Goal: Information Seeking & Learning: Learn about a topic

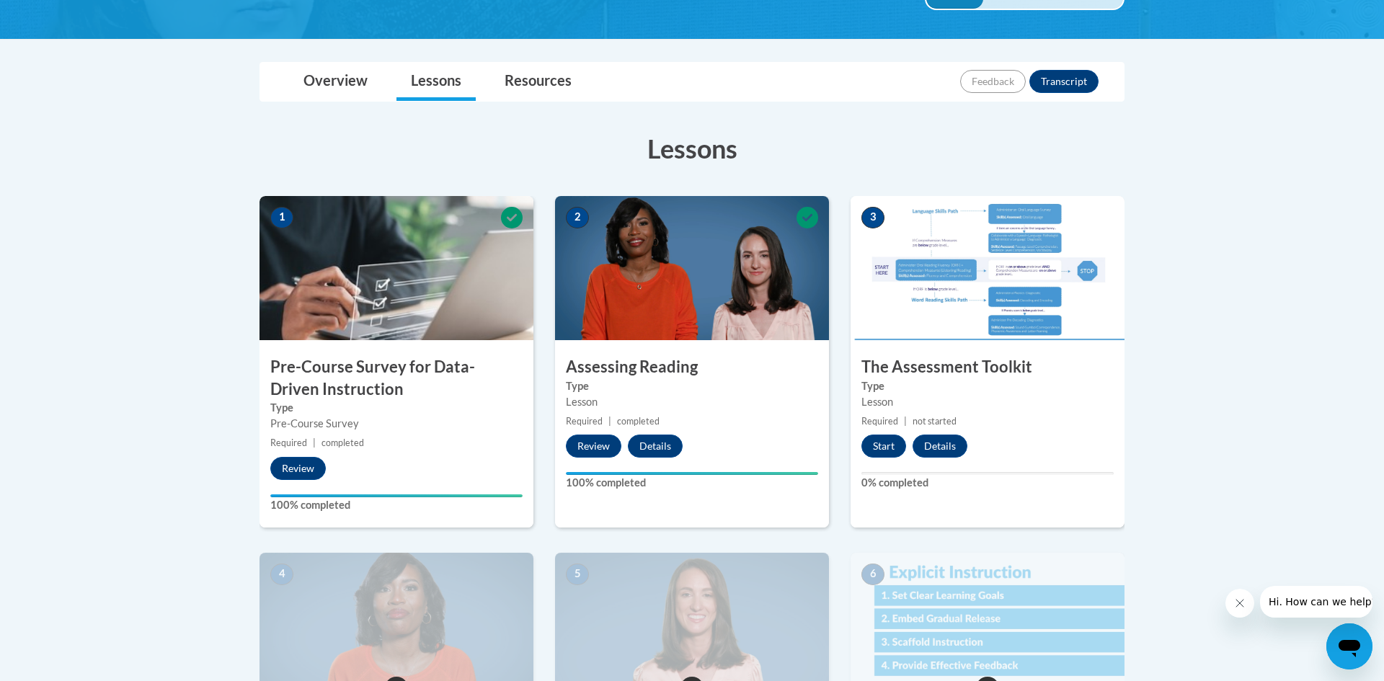
scroll to position [317, 0]
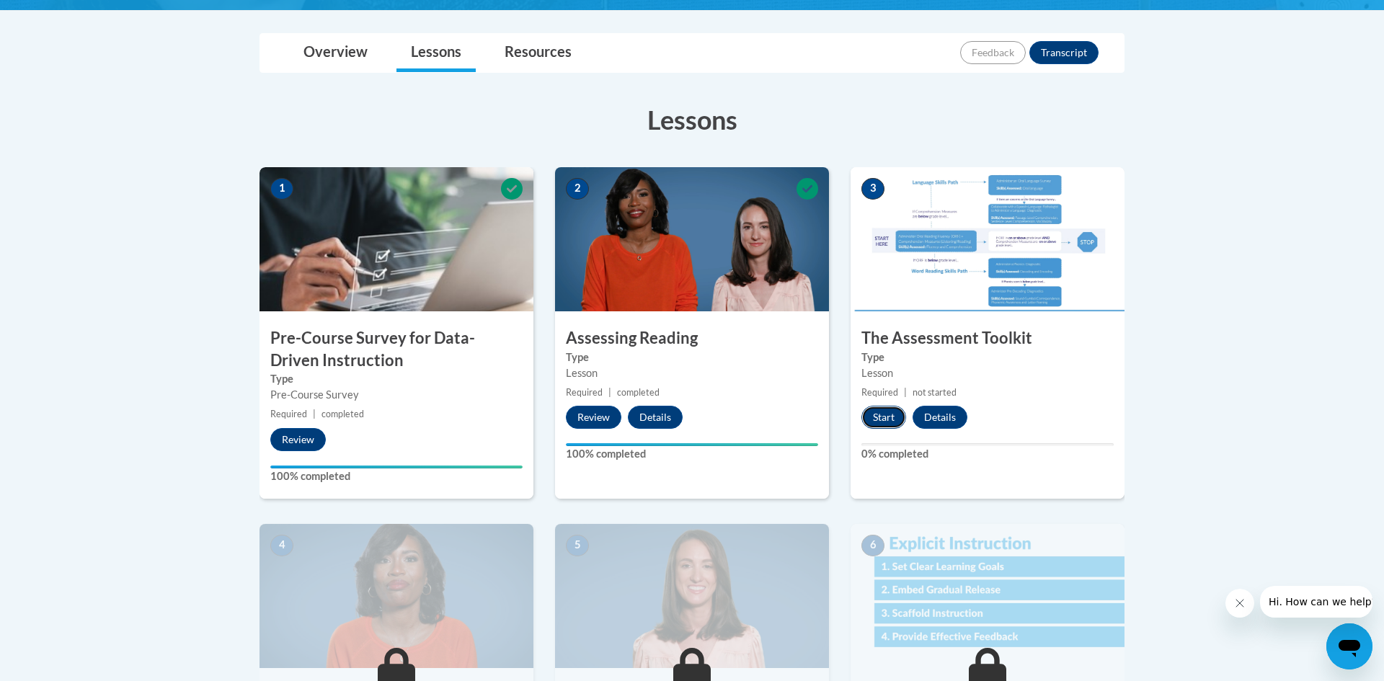
click at [870, 420] on button "Start" at bounding box center [884, 417] width 45 height 23
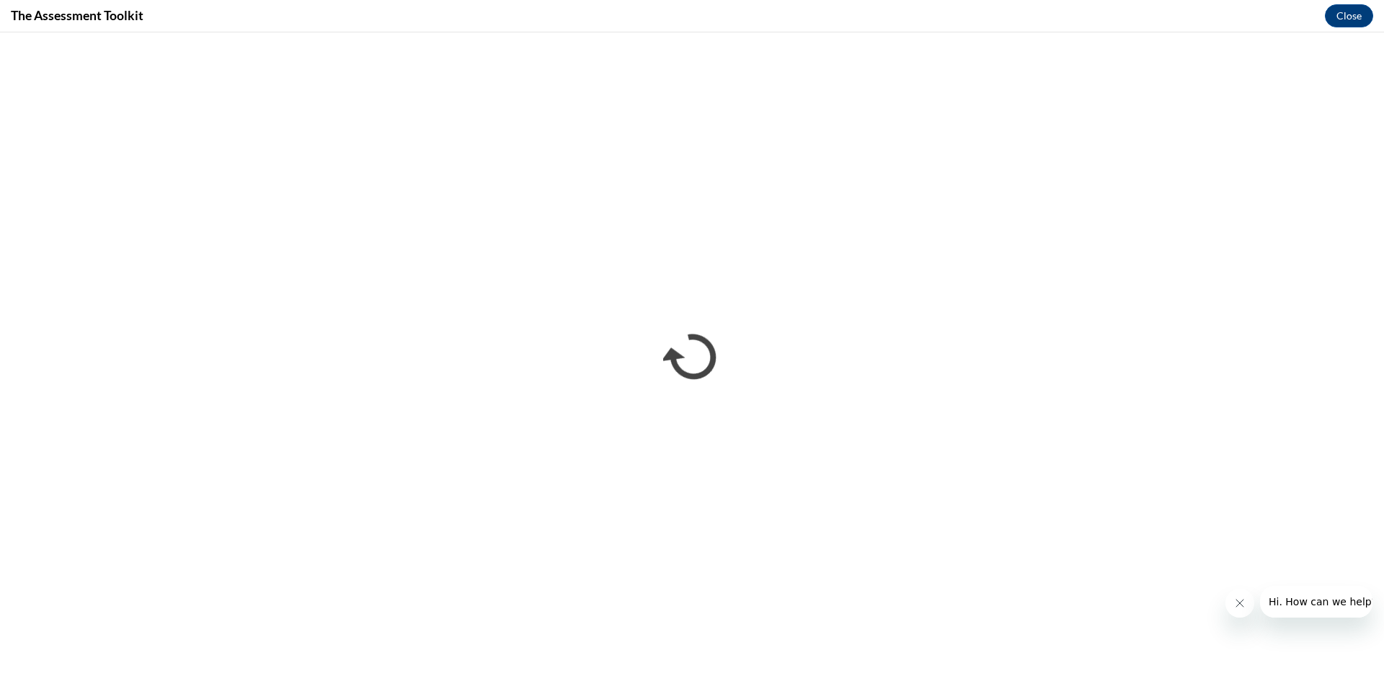
scroll to position [0, 0]
